Goal: Book appointment/travel/reservation

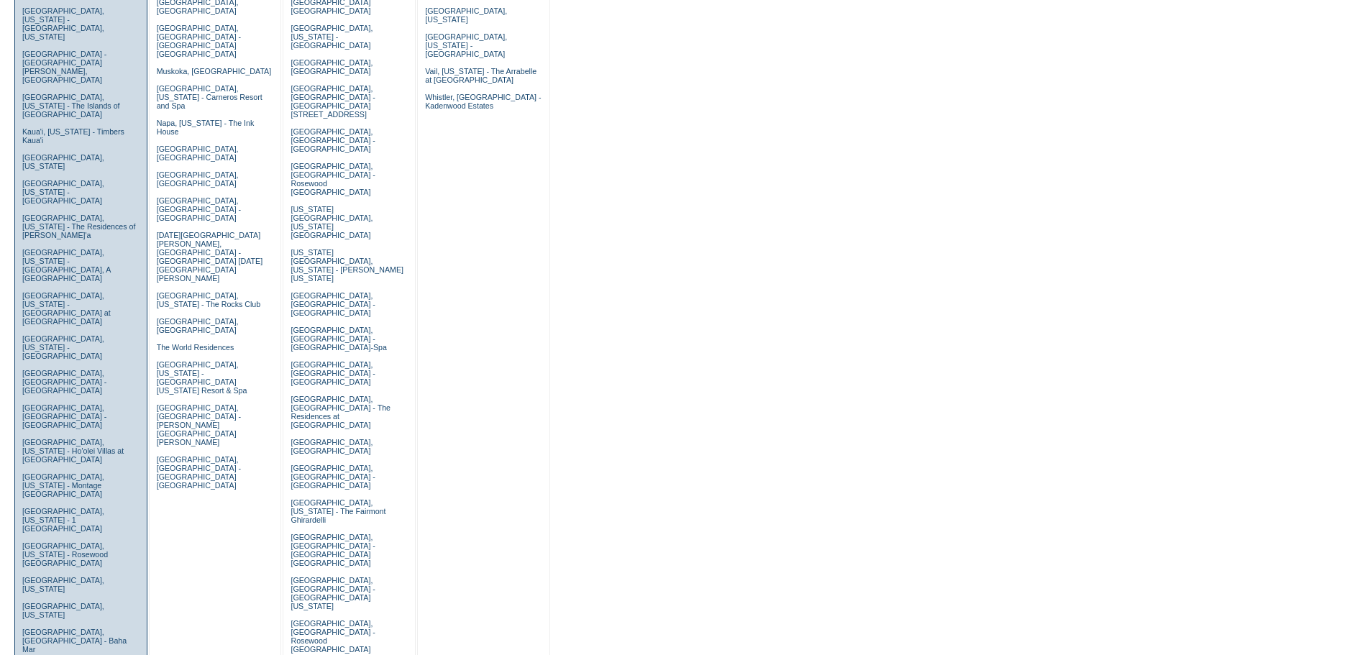
scroll to position [360, 0]
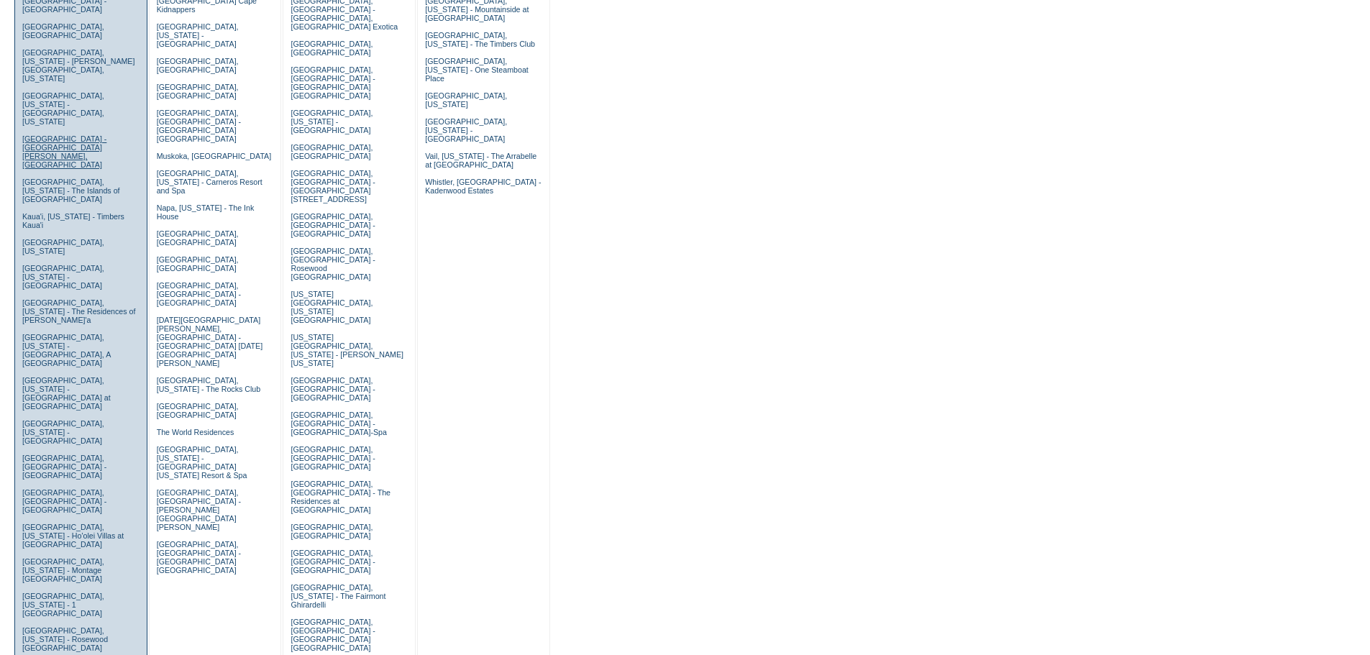
click at [85, 135] on link "Grand Cayman Island - The Ritz-Carlton, Grand Cayman" at bounding box center [64, 152] width 84 height 35
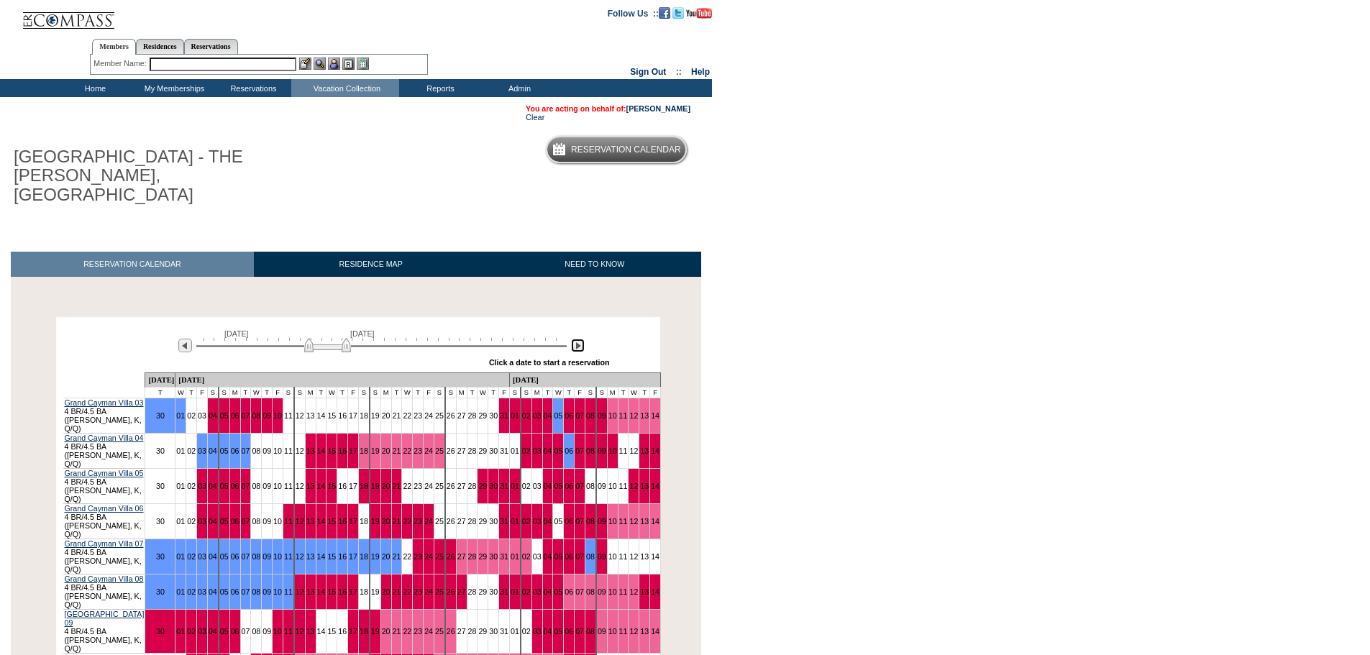
click at [578, 339] on img at bounding box center [578, 346] width 14 height 14
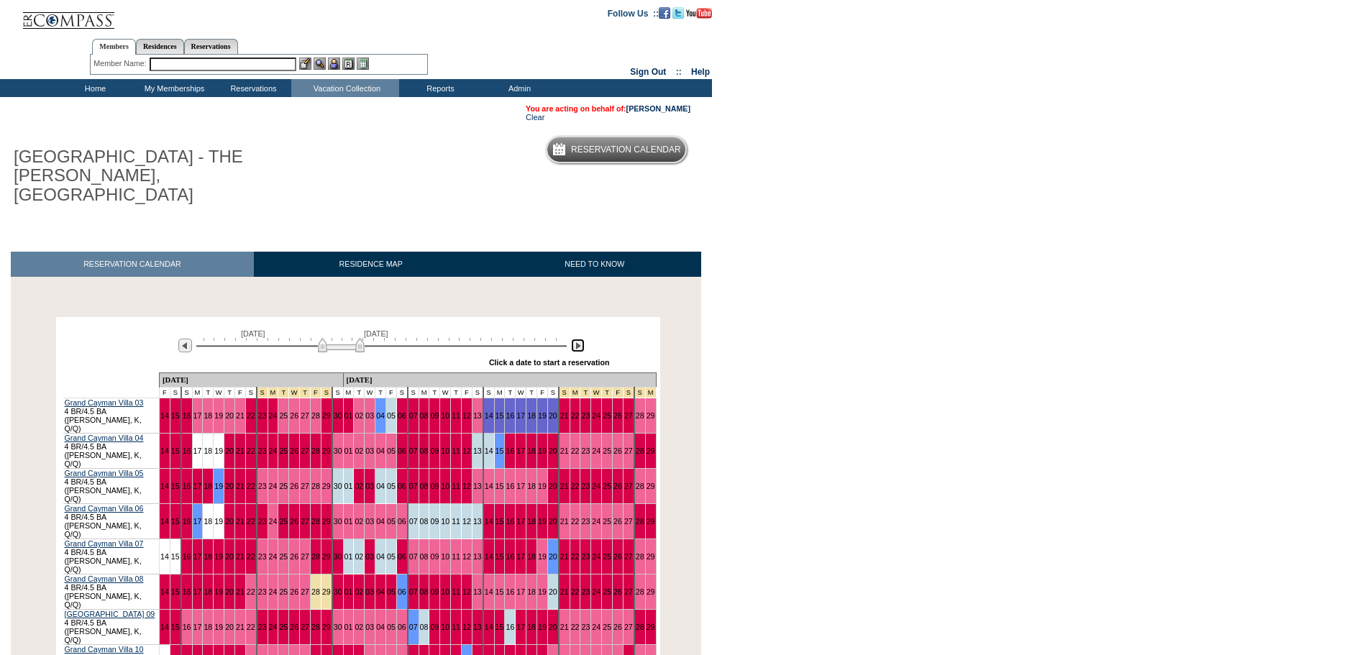
click at [578, 339] on img at bounding box center [578, 346] width 14 height 14
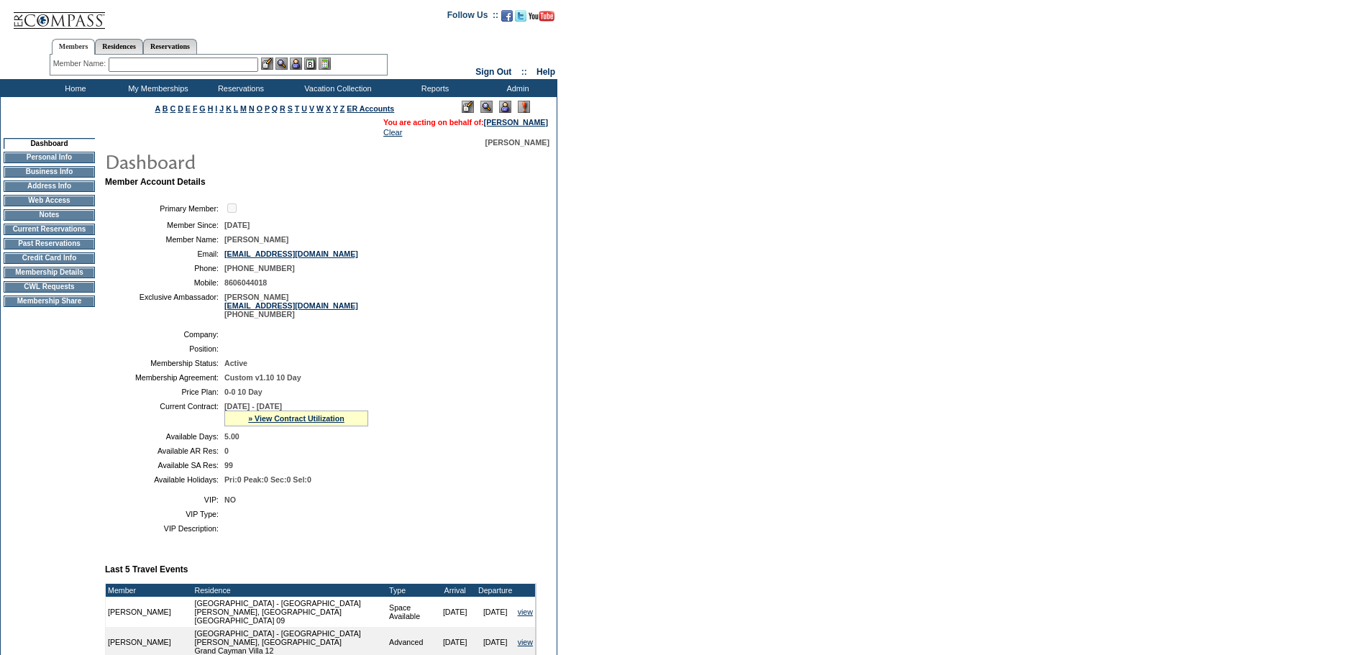
click at [70, 278] on td "Membership Details" at bounding box center [49, 273] width 91 height 12
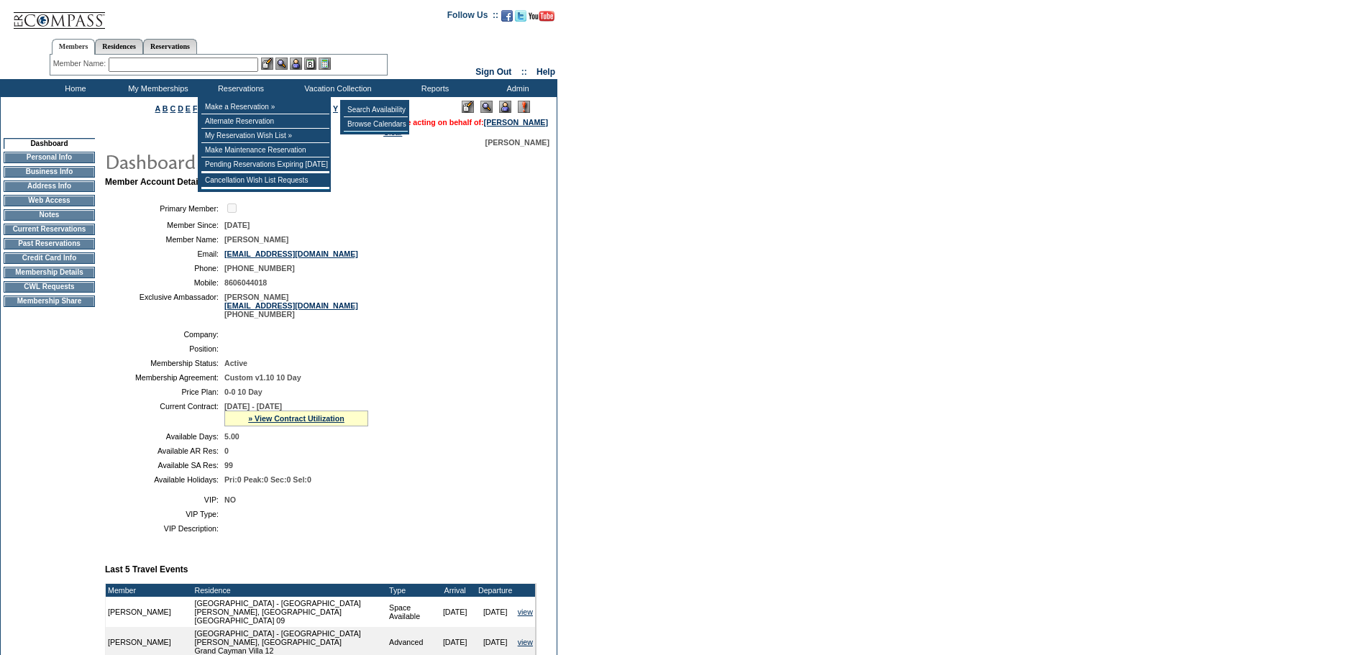
click at [929, 438] on form "Follow Us ::" at bounding box center [685, 505] width 1370 height 1011
click at [380, 127] on td "Browse Calendars" at bounding box center [376, 124] width 64 height 14
